Goal: Task Accomplishment & Management: Use online tool/utility

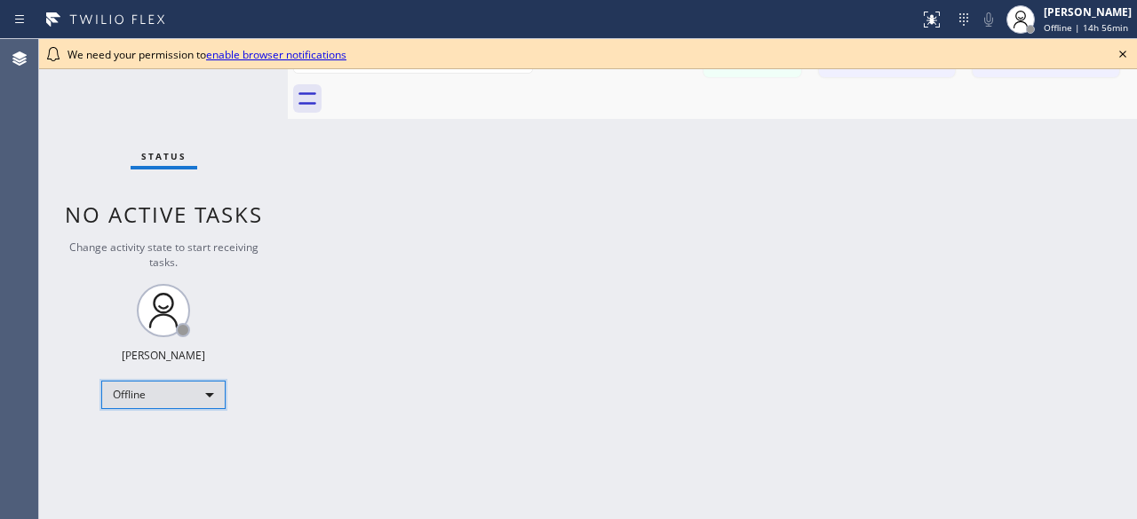
click at [197, 397] on div "Offline" at bounding box center [163, 395] width 124 height 28
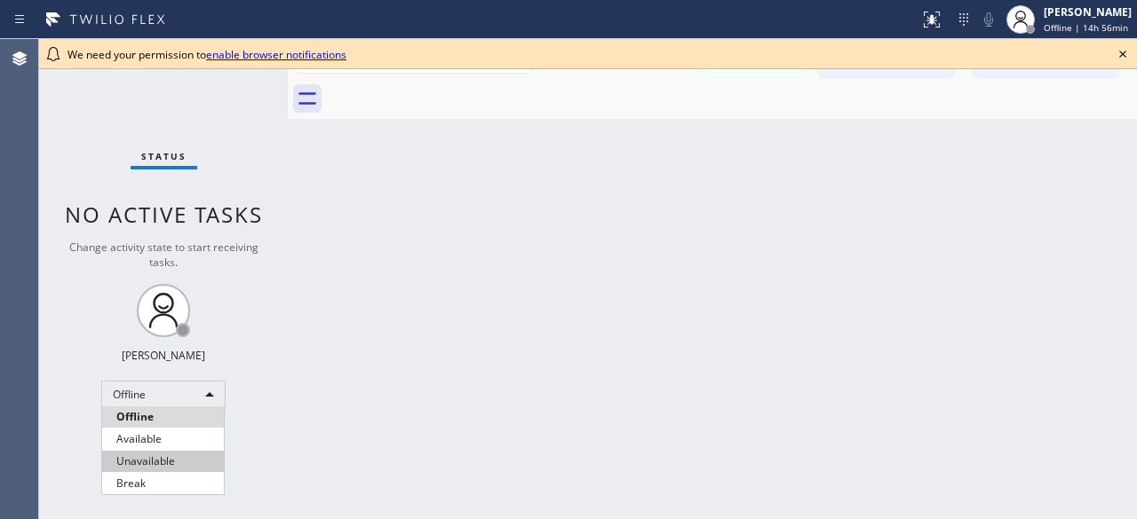
click at [159, 464] on li "Unavailable" at bounding box center [163, 461] width 122 height 21
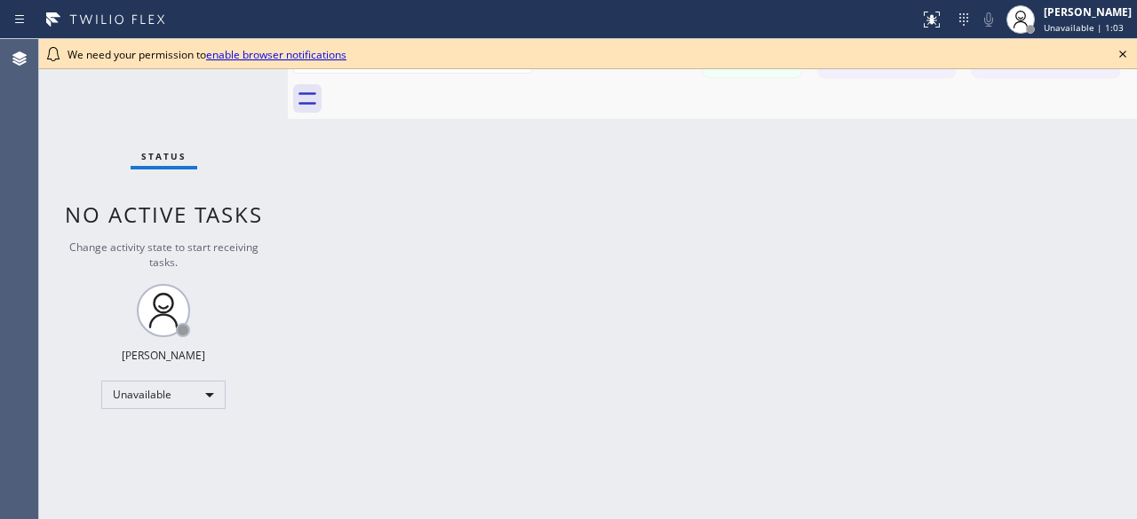
click at [705, 234] on div "Back to Dashboard Change Sender ID Customers Technicians [PERSON_NAME] [PERSON_…" at bounding box center [712, 279] width 849 height 480
click at [1124, 52] on icon at bounding box center [1122, 54] width 7 height 7
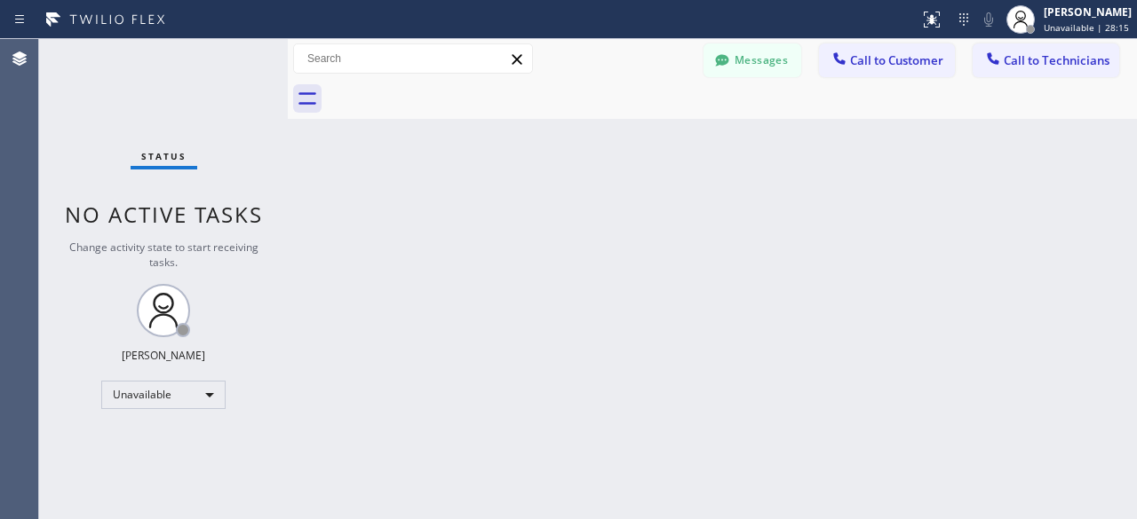
click at [99, 128] on div "Status No active tasks Change activity state to start receiving tasks. [PERSON_…" at bounding box center [163, 279] width 249 height 480
click at [87, 75] on div "Status No active tasks Change activity state to start receiving tasks. [PERSON_…" at bounding box center [163, 279] width 249 height 480
click at [110, 165] on div "Status No active tasks Change activity state to start receiving tasks. [PERSON_…" at bounding box center [163, 279] width 249 height 480
click at [104, 84] on div "Status No active tasks Change activity state to start receiving tasks. [PERSON_…" at bounding box center [163, 279] width 249 height 480
click at [86, 84] on div "Status No active tasks Change activity state to start receiving tasks. [PERSON_…" at bounding box center [163, 279] width 249 height 480
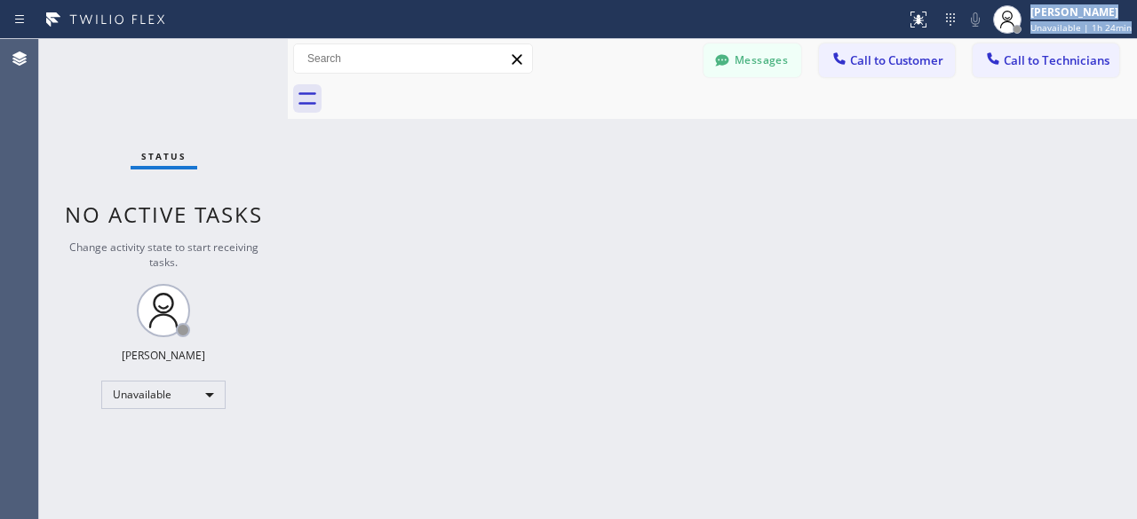
drag, startPoint x: 85, startPoint y: 68, endPoint x: 147, endPoint y: -77, distance: 158.3
click at [147, 0] on html "Status report No issues detected If you experience an issue, please download th…" at bounding box center [568, 259] width 1137 height 519
click at [99, 143] on div "Status No active tasks Change activity state to start receiving tasks. [PERSON_…" at bounding box center [163, 279] width 249 height 480
